Goal: Information Seeking & Learning: Learn about a topic

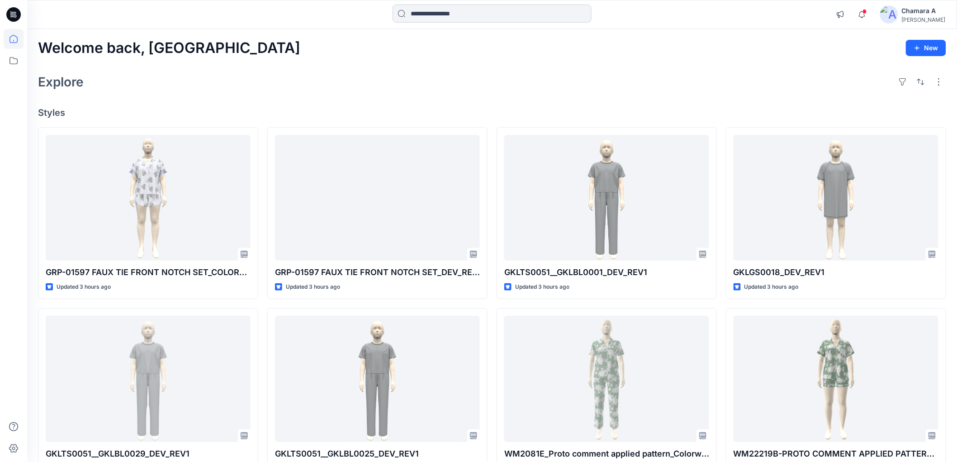
click at [434, 11] on input at bounding box center [492, 14] width 199 height 18
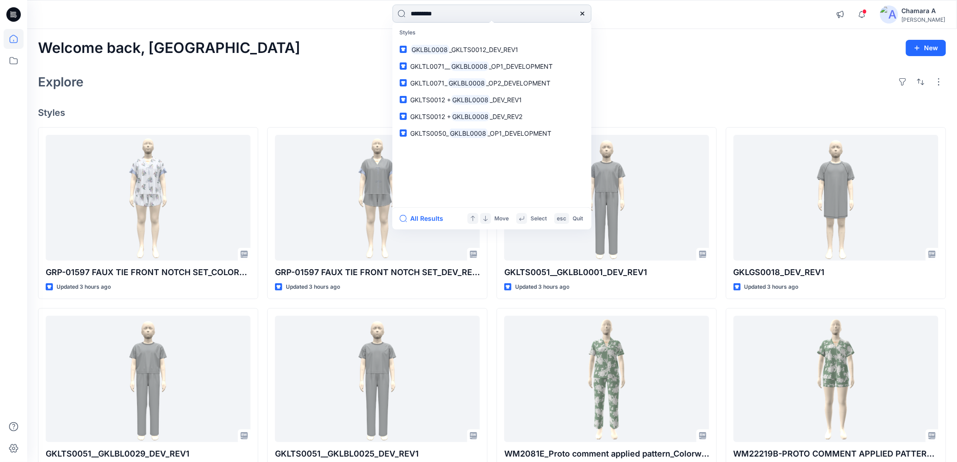
type input "*********"
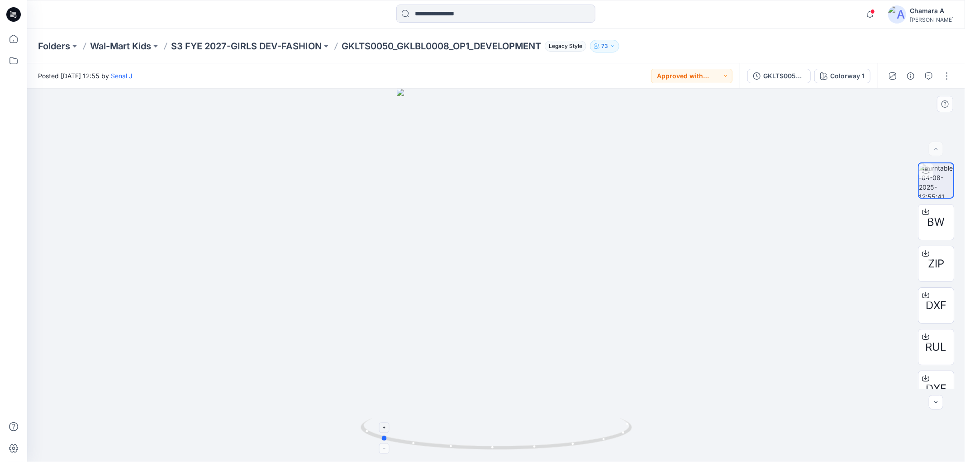
drag, startPoint x: 587, startPoint y: 445, endPoint x: 471, endPoint y: 445, distance: 115.8
click at [471, 445] on icon at bounding box center [497, 435] width 274 height 34
